Goal: Register for event/course

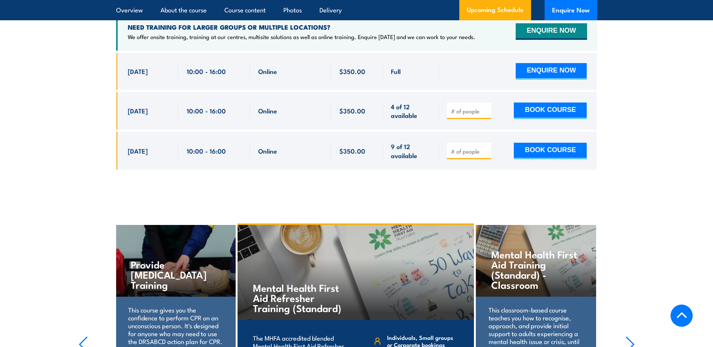
scroll to position [1503, 0]
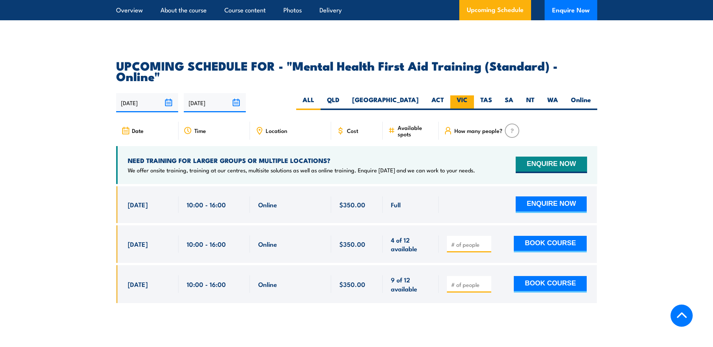
click at [461, 95] on label "VIC" at bounding box center [462, 102] width 24 height 15
click at [467, 95] on input "VIC" at bounding box center [469, 97] width 5 height 5
radio input "true"
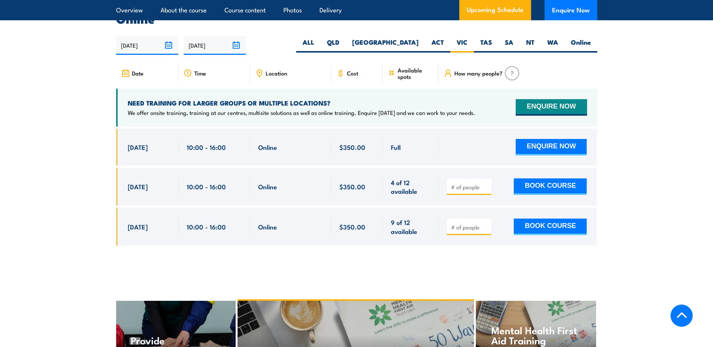
scroll to position [1691, 0]
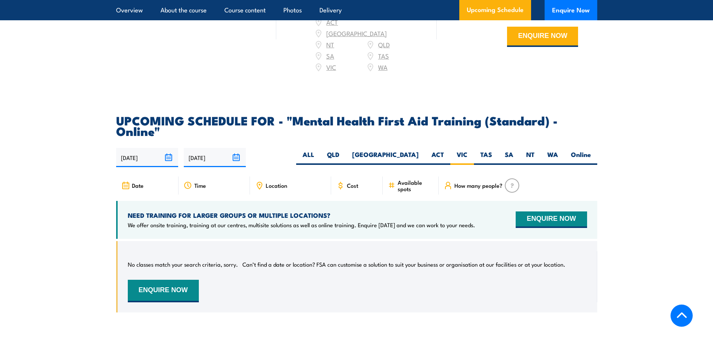
scroll to position [1430, 0]
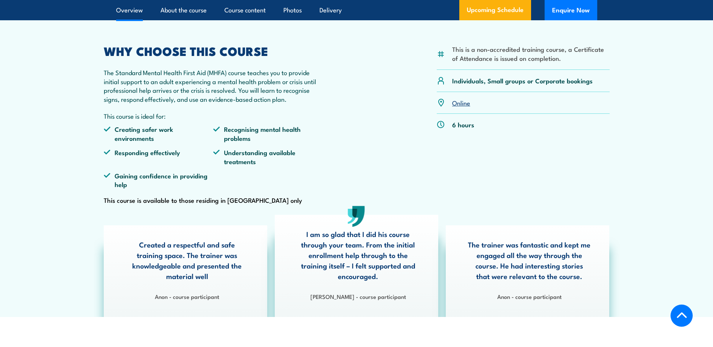
click at [121, 17] on link "Overview" at bounding box center [129, 10] width 27 height 20
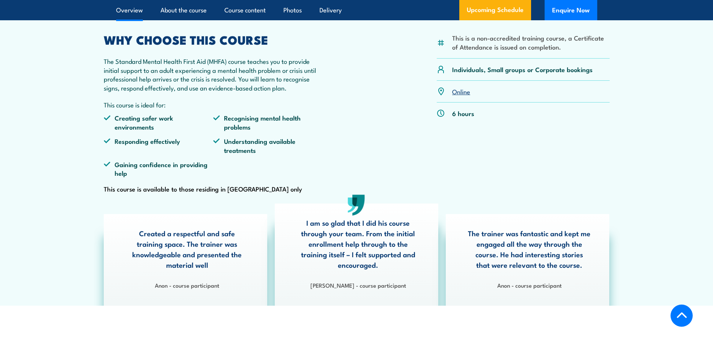
scroll to position [252, 0]
